Goal: Task Accomplishment & Management: Use online tool/utility

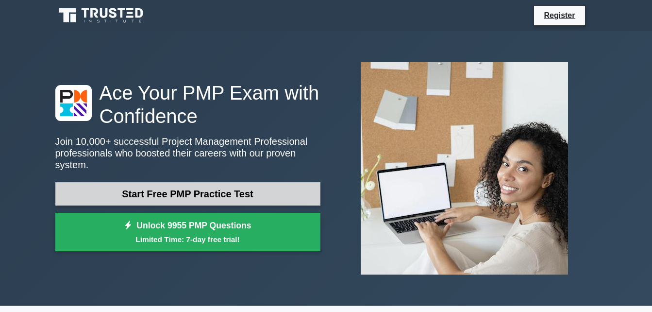
click at [191, 188] on link "Start Free PMP Practice Test" at bounding box center [187, 193] width 265 height 23
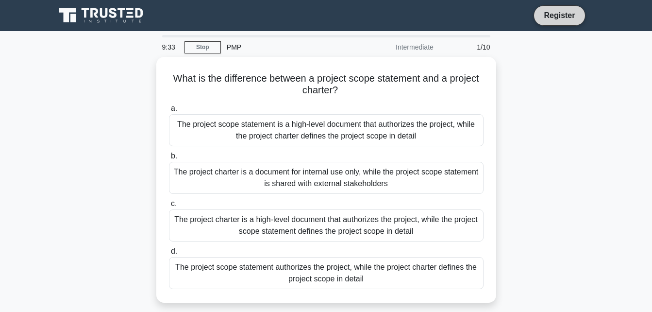
click at [556, 17] on link "Register" at bounding box center [559, 15] width 43 height 12
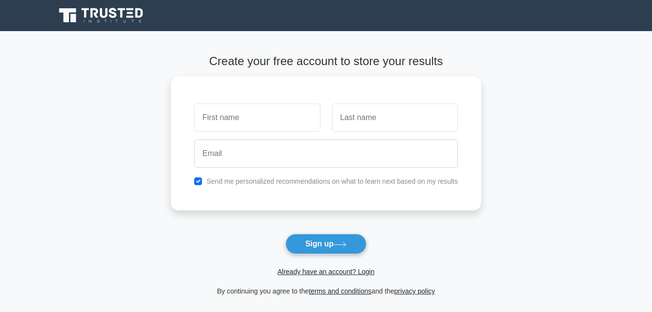
click at [495, 49] on main "Create your free account to store your results Send me personalized recommendat…" at bounding box center [326, 175] width 652 height 289
click at [115, 12] on icon at bounding box center [101, 15] width 93 height 18
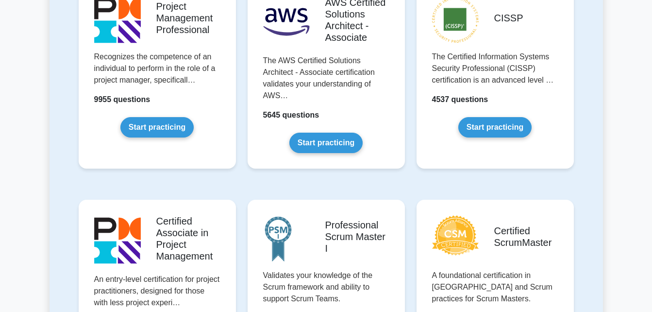
scroll to position [243, 0]
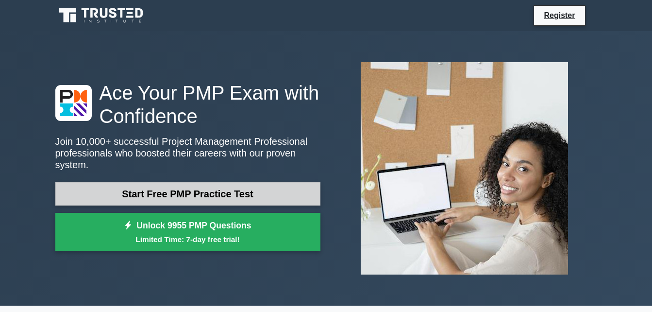
click at [204, 190] on link "Start Free PMP Practice Test" at bounding box center [187, 193] width 265 height 23
